Goal: Find specific page/section: Find specific page/section

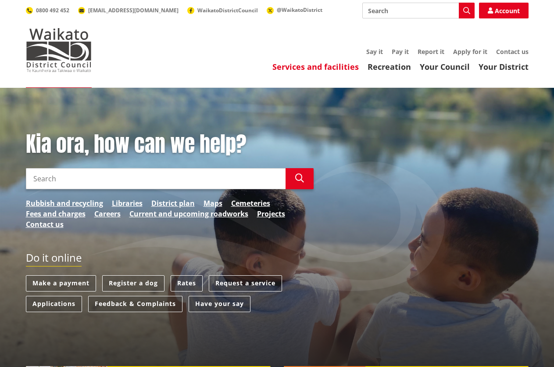
click at [329, 64] on link "Services and facilities" at bounding box center [316, 66] width 86 height 11
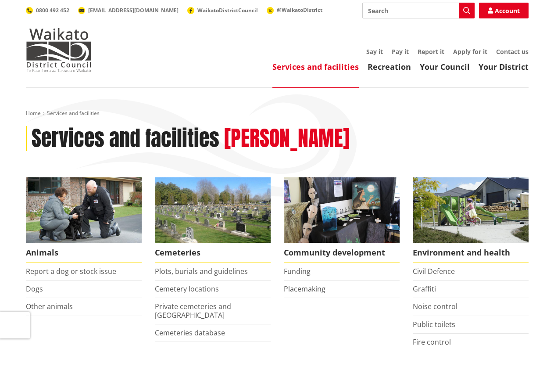
click at [369, 13] on input "Search" at bounding box center [419, 11] width 112 height 16
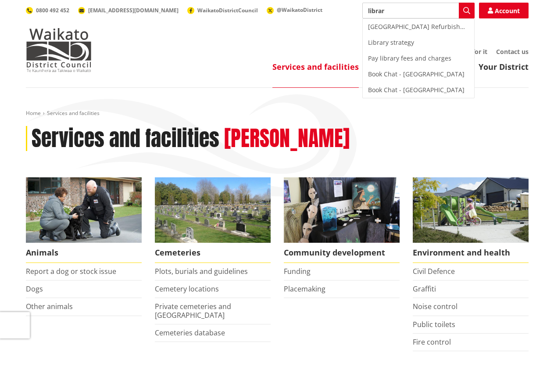
type input "library"
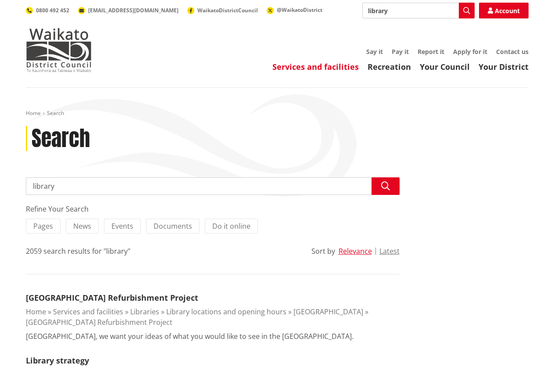
click at [300, 67] on link "Services and facilities" at bounding box center [316, 66] width 86 height 11
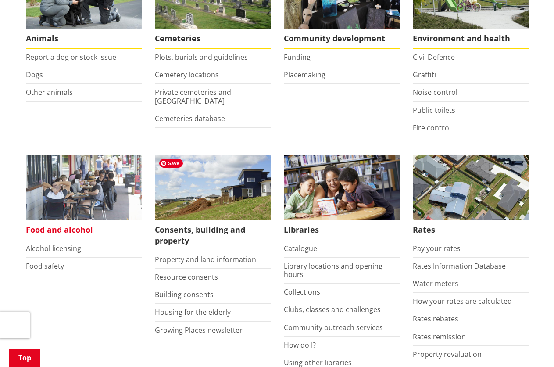
scroll to position [219, 0]
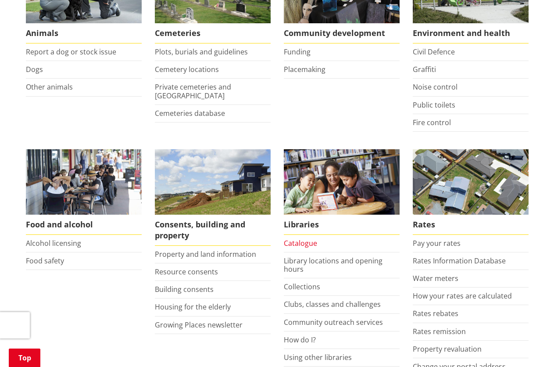
click at [305, 244] on link "Catalogue" at bounding box center [300, 243] width 33 height 10
